Goal: Information Seeking & Learning: Compare options

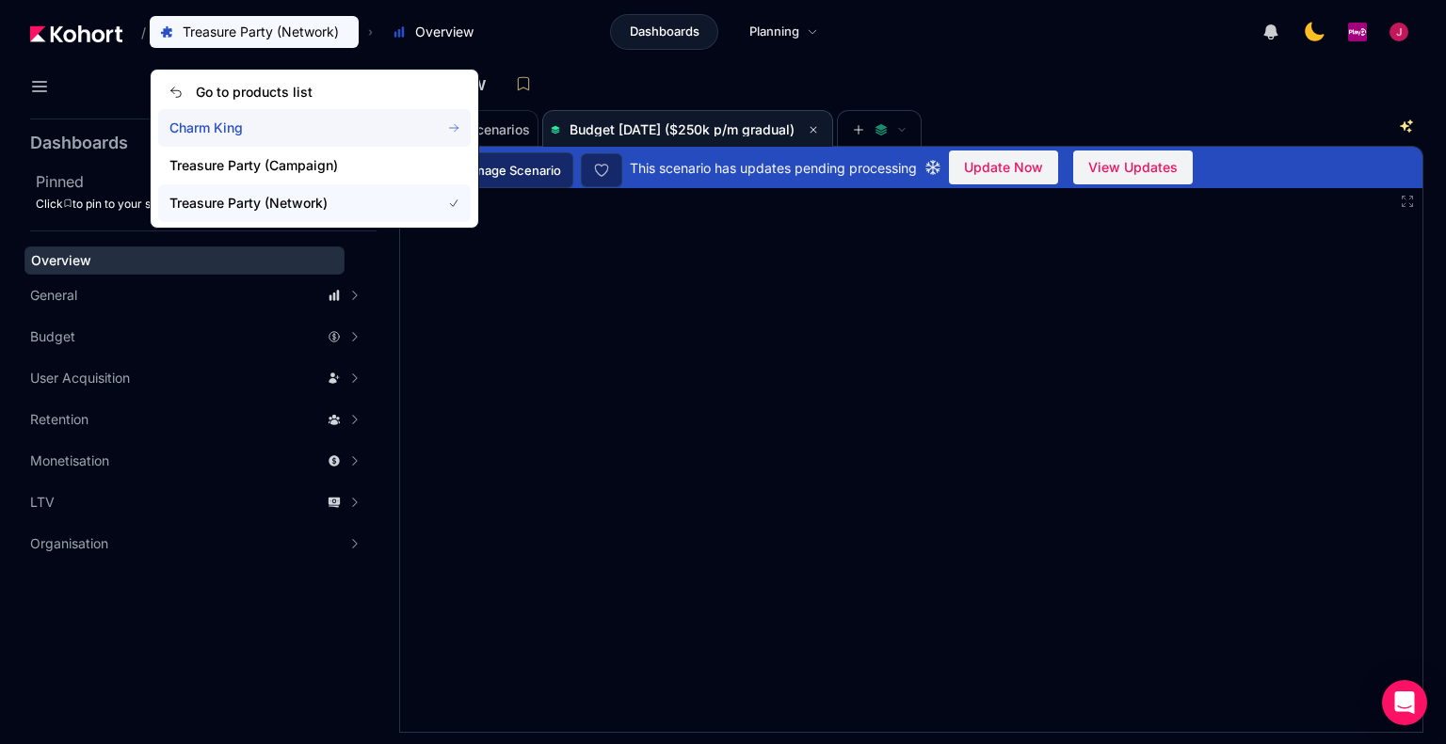
click at [293, 138] on span "Charm King" at bounding box center [314, 128] width 312 height 38
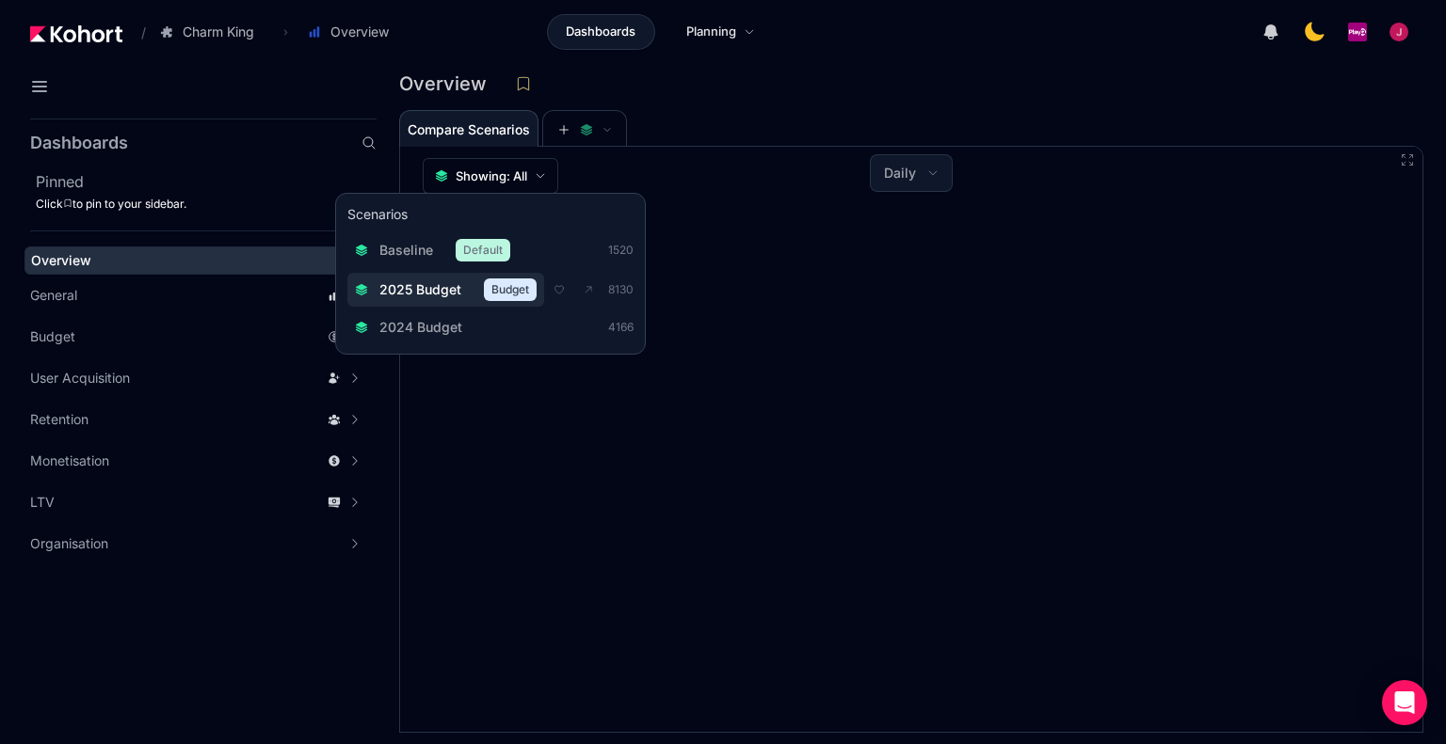
click at [428, 296] on span "2025 Budget" at bounding box center [420, 289] width 82 height 19
click at [428, 296] on span "2025 Budget" at bounding box center [421, 290] width 82 height 19
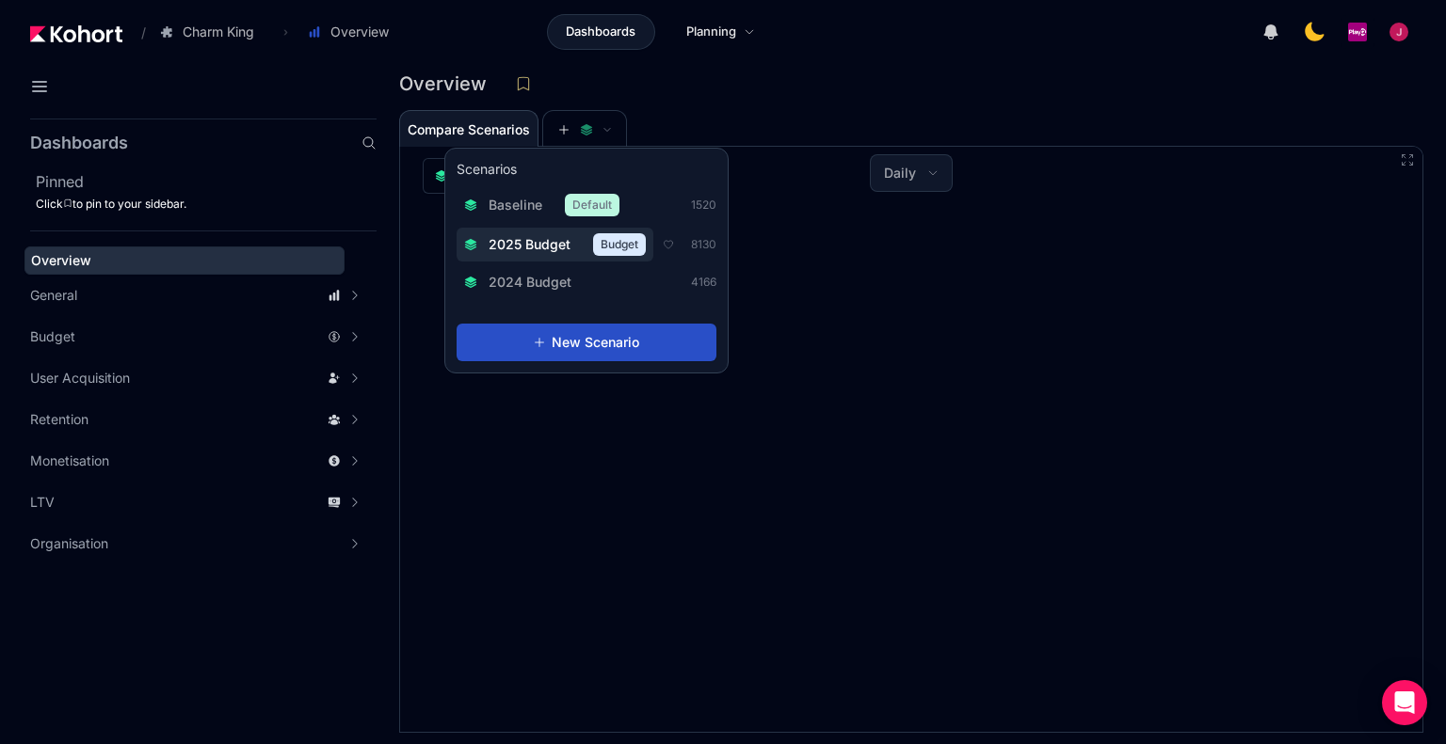
click at [540, 240] on span "2025 Budget" at bounding box center [529, 244] width 82 height 19
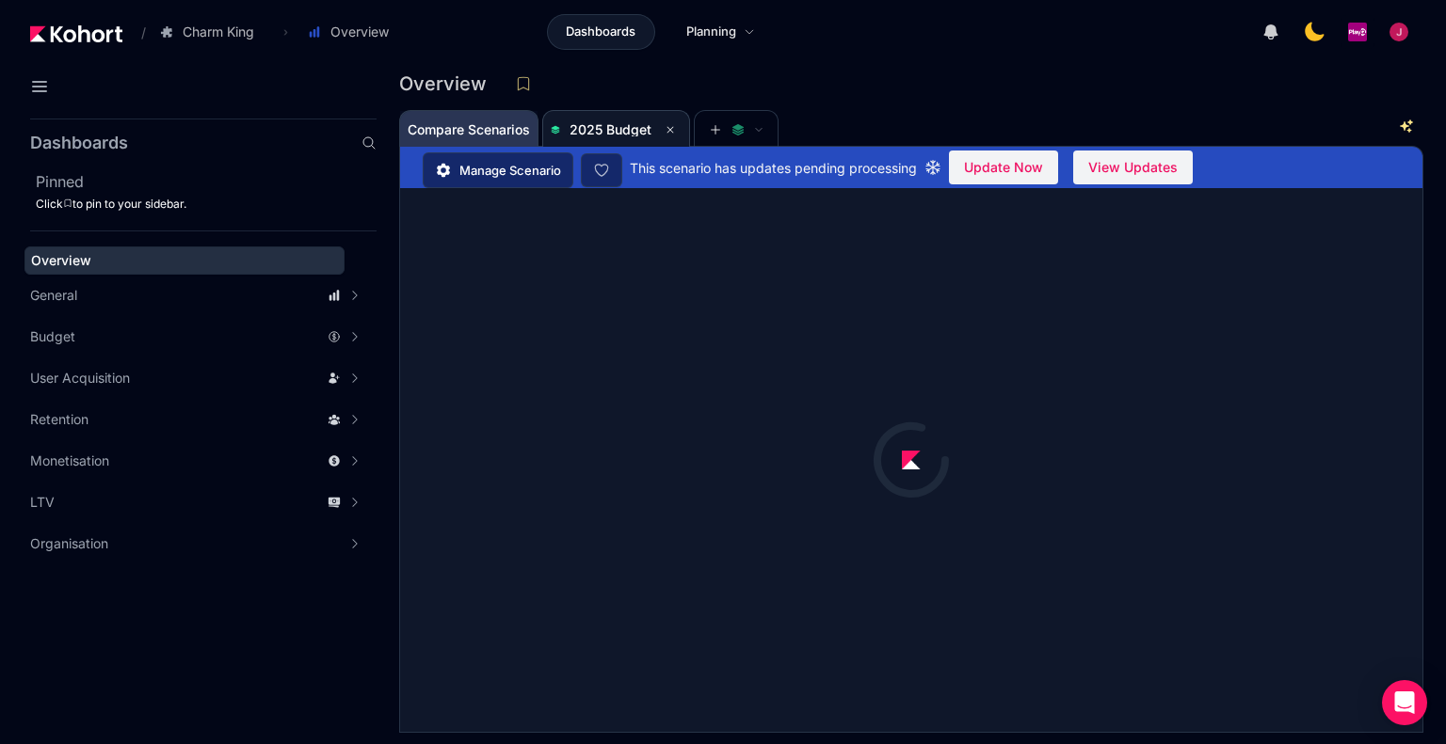
click at [471, 138] on span "Compare Scenarios" at bounding box center [469, 130] width 122 height 38
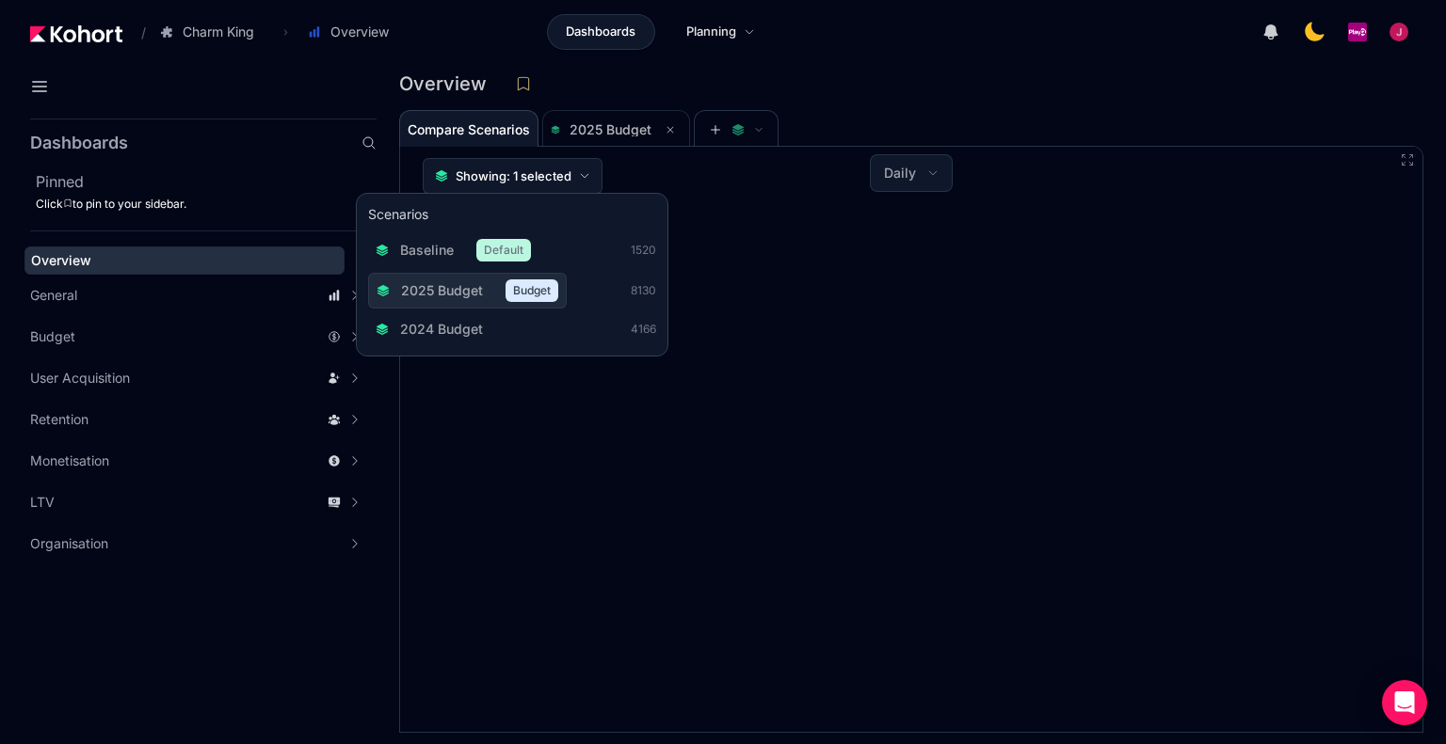
click at [534, 182] on span "Showing: 1 selected" at bounding box center [514, 176] width 116 height 19
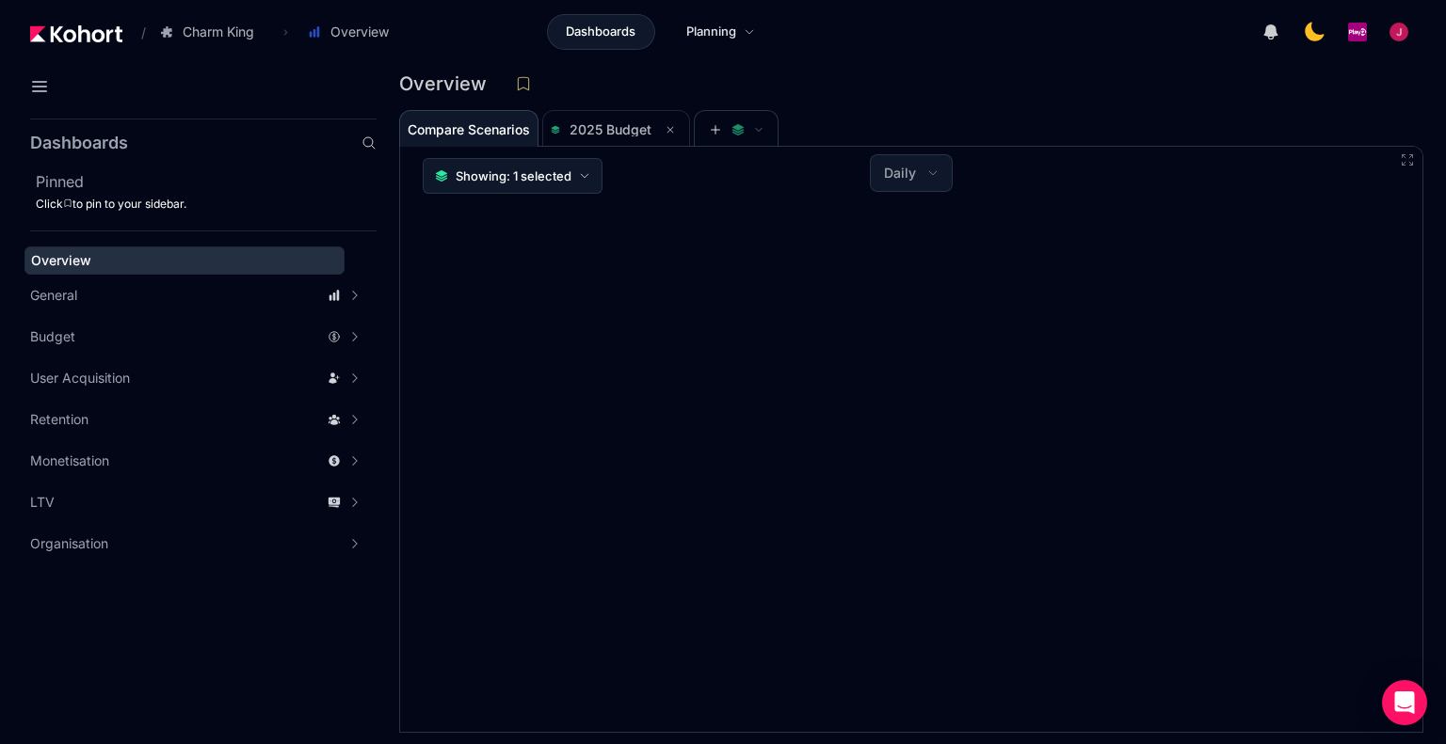
click at [534, 182] on span "Showing: 1 selected" at bounding box center [514, 176] width 116 height 19
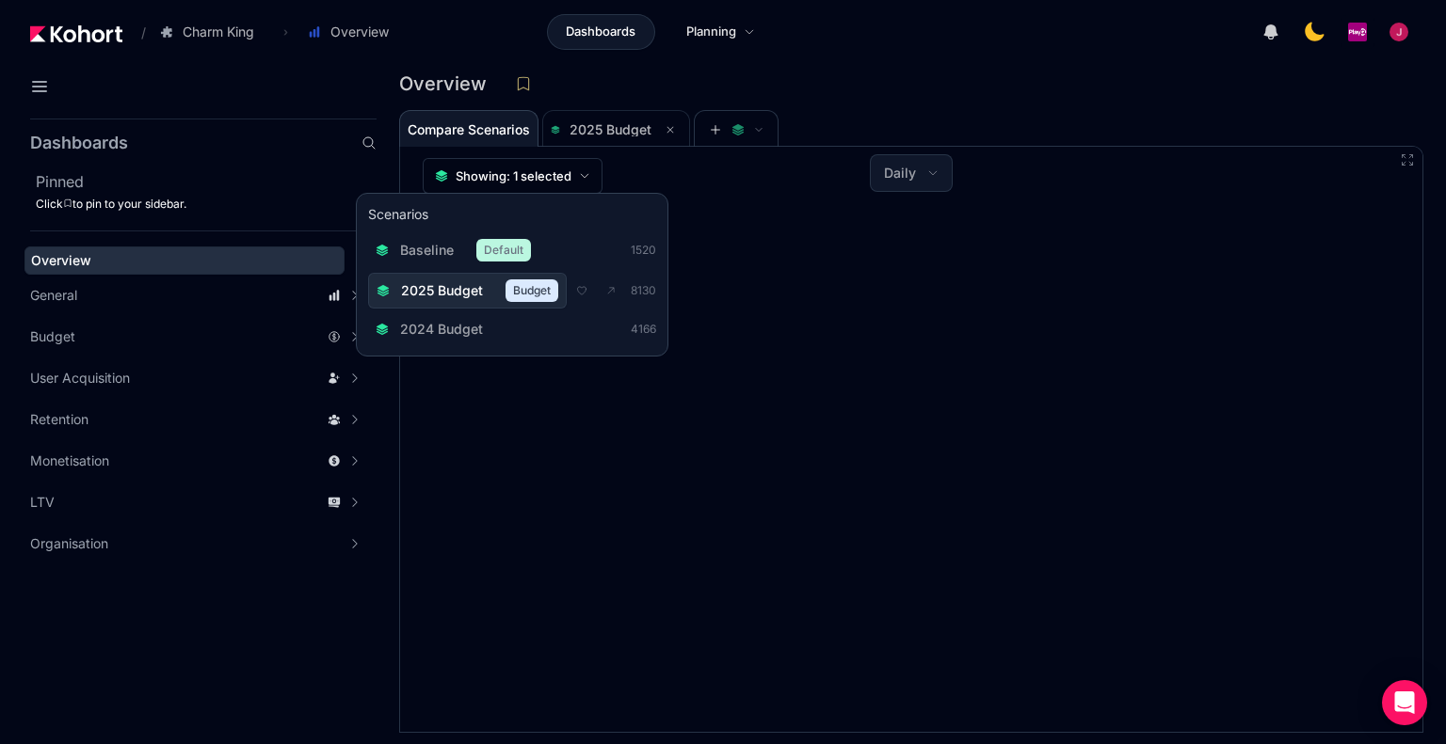
click at [480, 291] on span "2025 Budget" at bounding box center [442, 290] width 82 height 19
